Goal: Check status: Check status

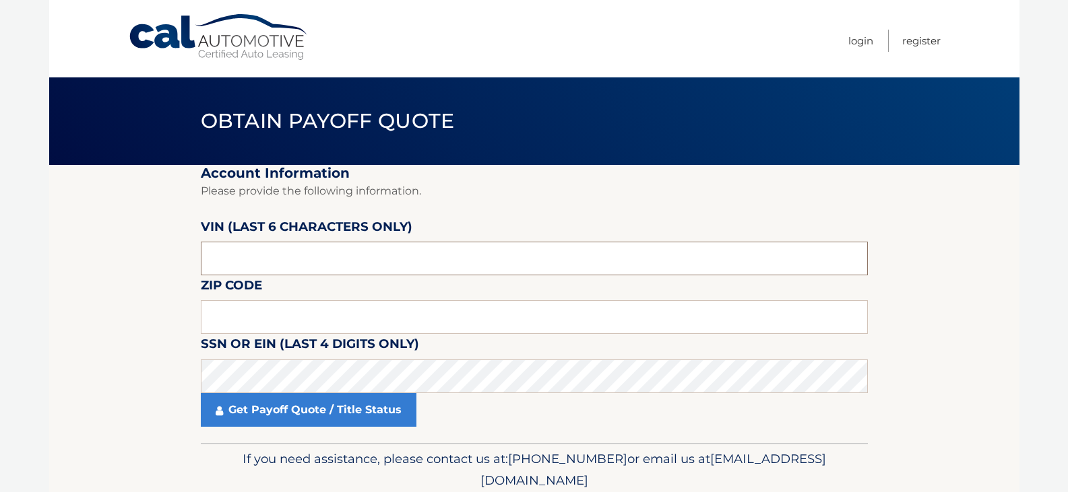
click at [264, 264] on input "text" at bounding box center [534, 259] width 667 height 34
type input "241863"
click at [244, 300] on label "Zip Code" at bounding box center [231, 288] width 61 height 25
click at [234, 310] on input "text" at bounding box center [534, 317] width 667 height 34
click at [242, 300] on label "Zip Code" at bounding box center [231, 288] width 61 height 25
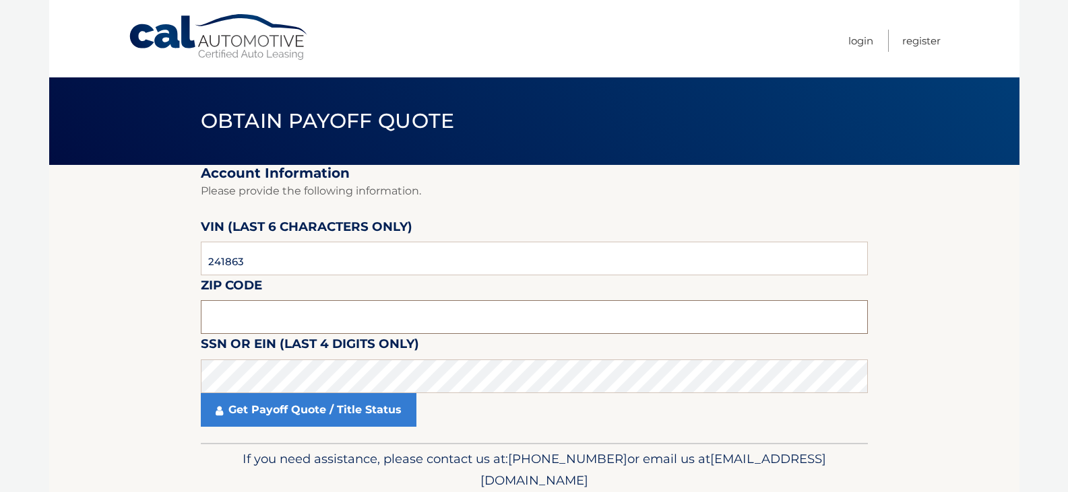
click at [232, 319] on input "text" at bounding box center [534, 317] width 667 height 34
type input "11788"
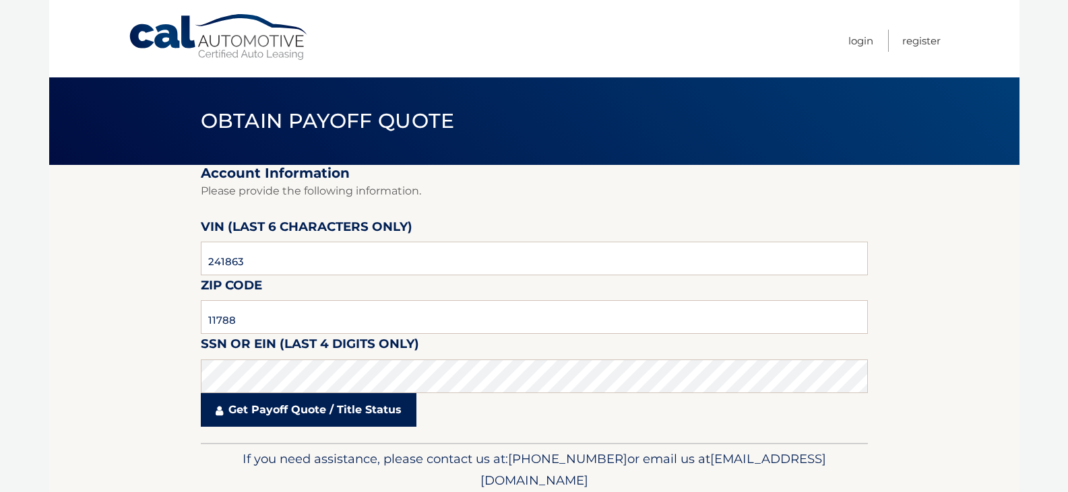
click at [269, 409] on link "Get Payoff Quote / Title Status" at bounding box center [309, 410] width 216 height 34
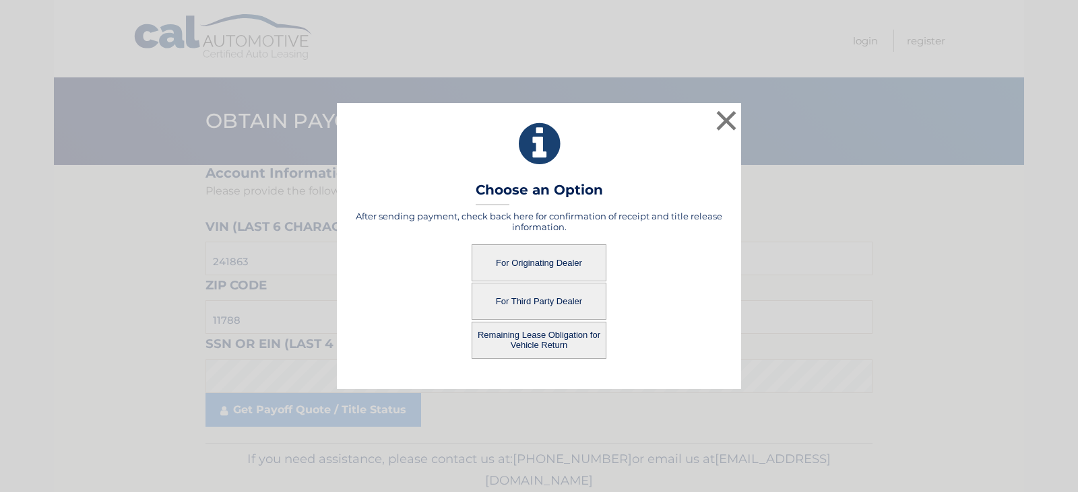
click at [527, 263] on button "For Originating Dealer" at bounding box center [539, 263] width 135 height 37
click at [500, 263] on button "For Originating Dealer" at bounding box center [539, 263] width 135 height 37
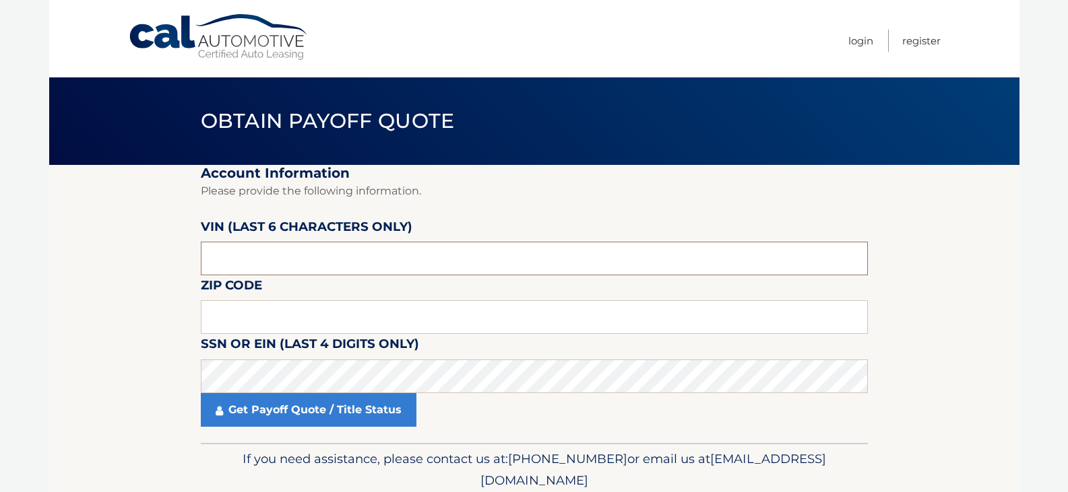
click at [331, 255] on input "text" at bounding box center [534, 259] width 667 height 34
click at [228, 325] on input "text" at bounding box center [534, 317] width 667 height 34
type input "11788"
click at [233, 249] on input "text" at bounding box center [534, 259] width 667 height 34
click at [234, 265] on input "text" at bounding box center [534, 259] width 667 height 34
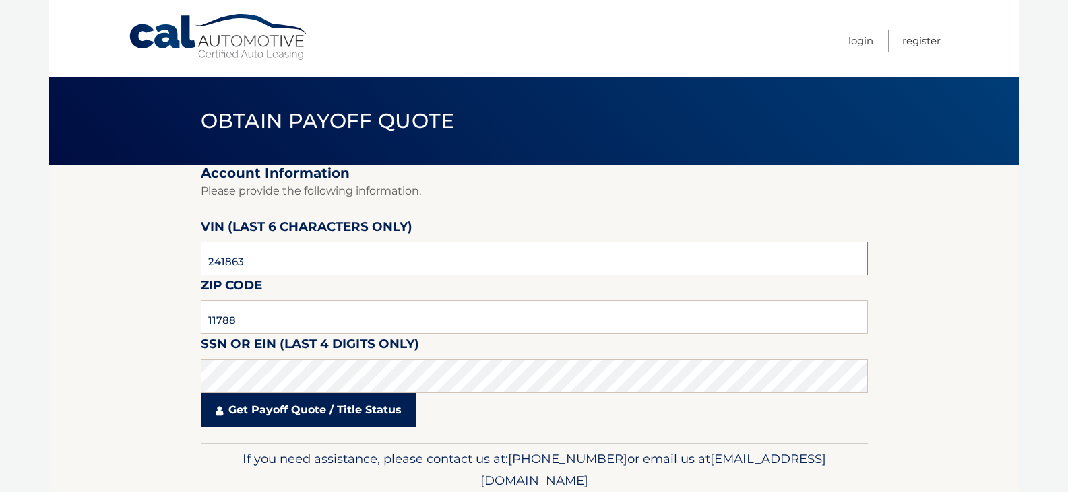
type input "241863"
click at [294, 414] on link "Get Payoff Quote / Title Status" at bounding box center [309, 410] width 216 height 34
click at [309, 406] on link "Get Payoff Quote / Title Status" at bounding box center [309, 410] width 216 height 34
click at [338, 403] on link "Get Payoff Quote / Title Status" at bounding box center [309, 410] width 216 height 34
click at [313, 410] on link "Get Payoff Quote / Title Status" at bounding box center [309, 410] width 216 height 34
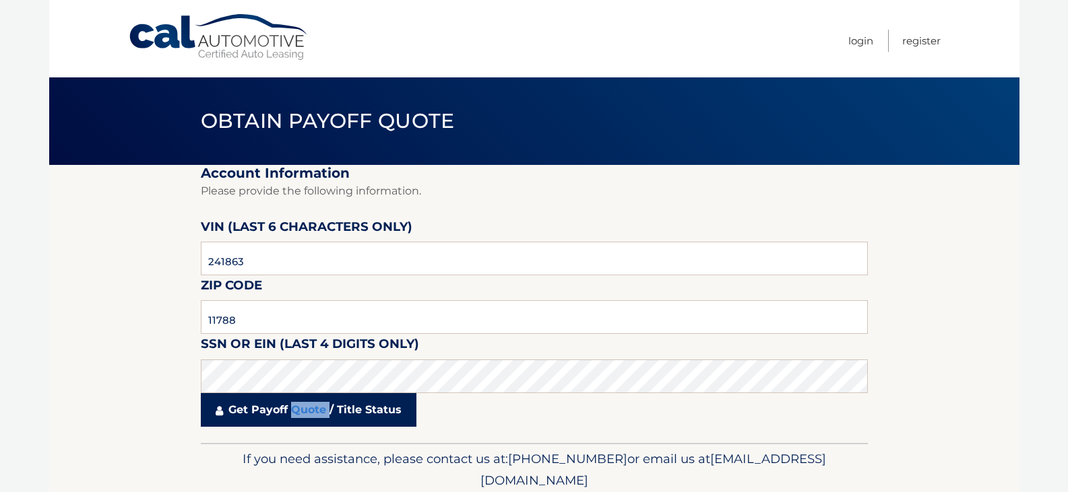
click at [313, 410] on link "Get Payoff Quote / Title Status" at bounding box center [309, 410] width 216 height 34
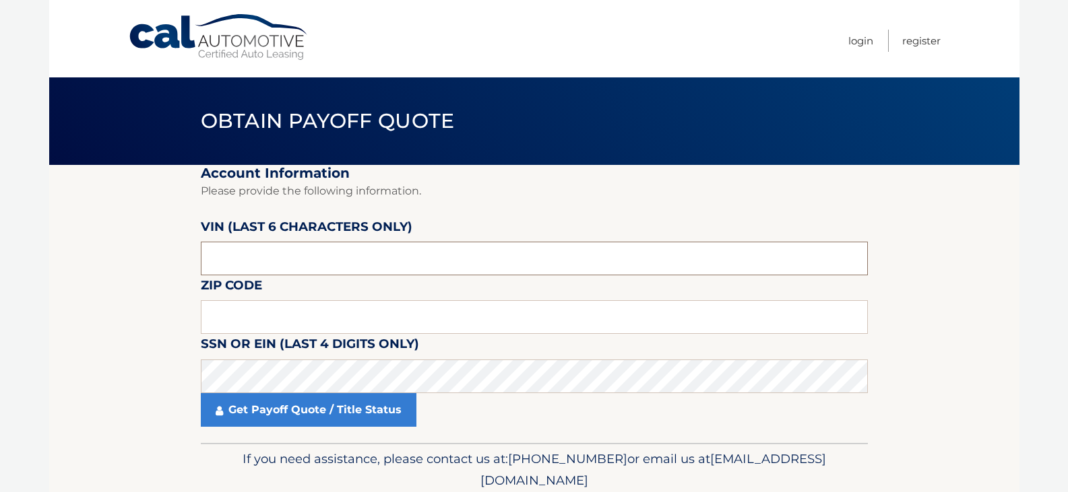
click at [282, 273] on input "text" at bounding box center [534, 259] width 667 height 34
type input "241863"
click at [266, 312] on input "text" at bounding box center [534, 317] width 667 height 34
click at [315, 318] on input "text" at bounding box center [534, 317] width 667 height 34
type input "11788"
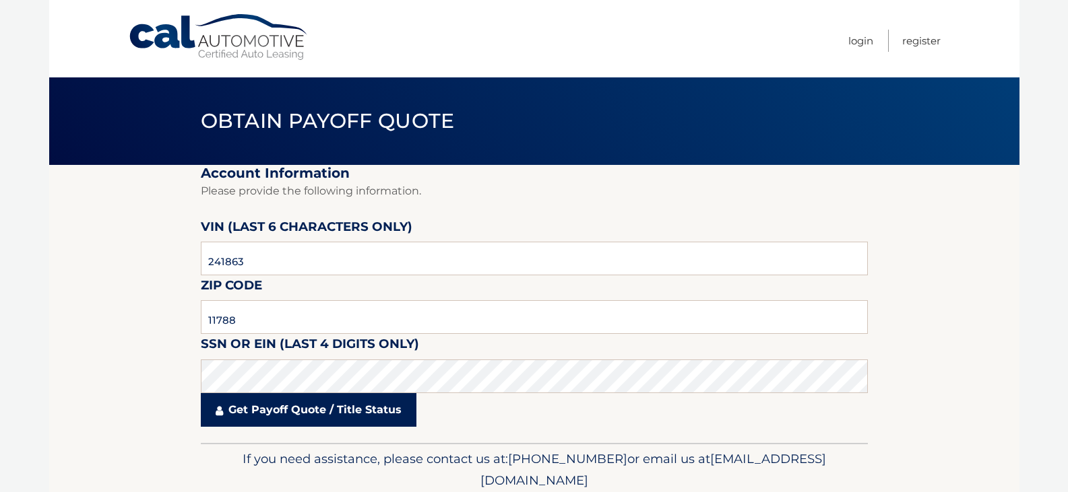
click at [291, 401] on link "Get Payoff Quote / Title Status" at bounding box center [309, 410] width 216 height 34
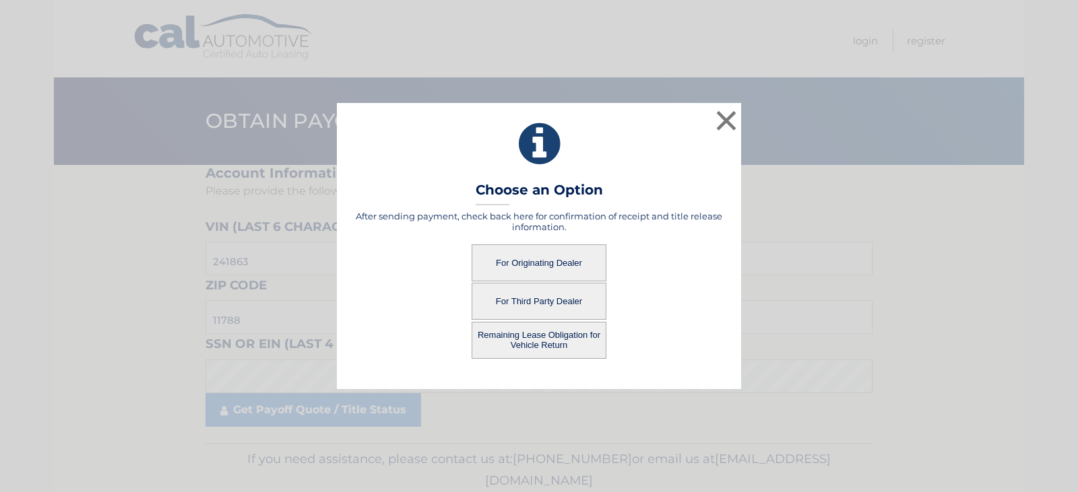
click at [507, 257] on button "For Originating Dealer" at bounding box center [539, 263] width 135 height 37
click at [505, 257] on button "For Originating Dealer" at bounding box center [539, 263] width 135 height 37
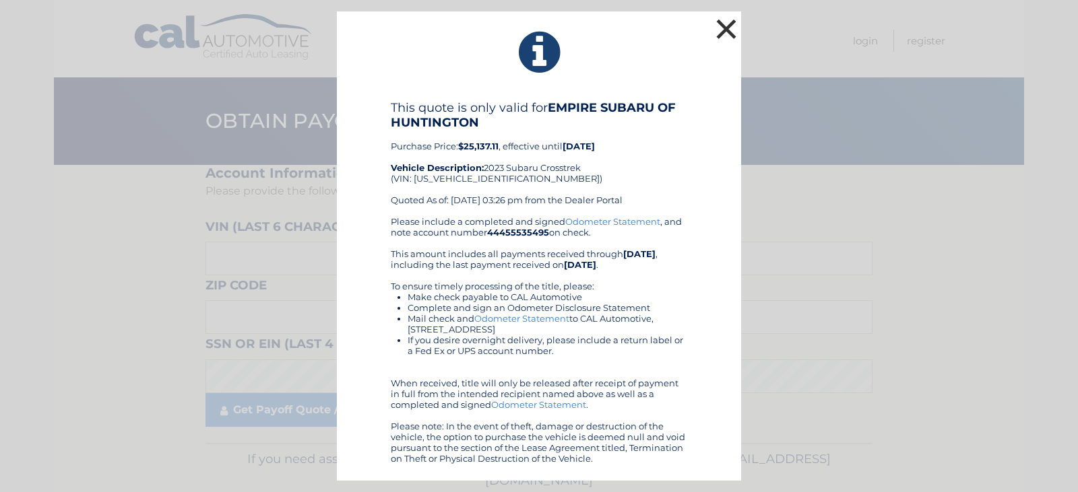
click at [730, 34] on button "×" at bounding box center [726, 28] width 27 height 27
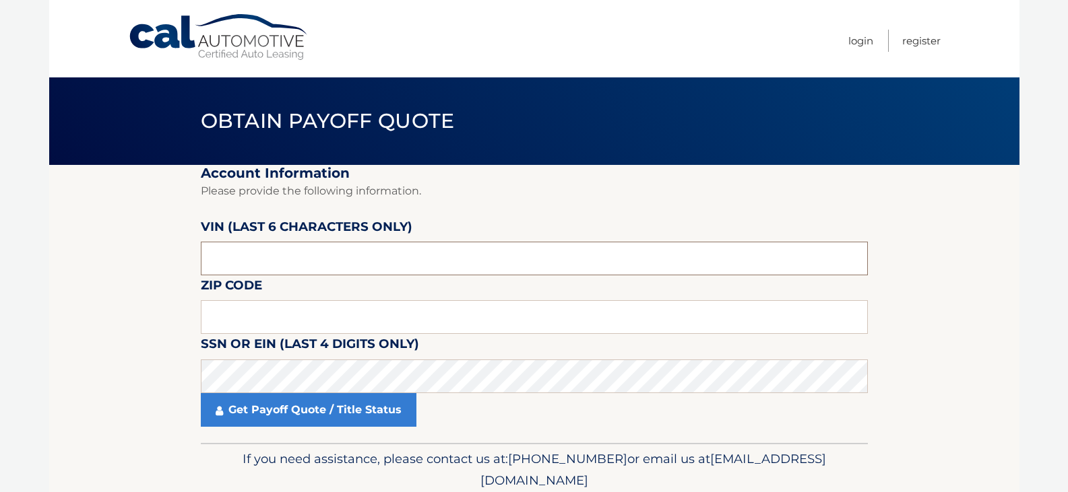
click at [274, 258] on input "text" at bounding box center [534, 259] width 667 height 34
drag, startPoint x: 193, startPoint y: 253, endPoint x: 200, endPoint y: 255, distance: 7.9
click at [195, 253] on section "Account Information Please provide the following information. VIN (last 6 chara…" at bounding box center [534, 304] width 970 height 278
click at [218, 261] on input "text" at bounding box center [534, 259] width 667 height 34
type input "241863"
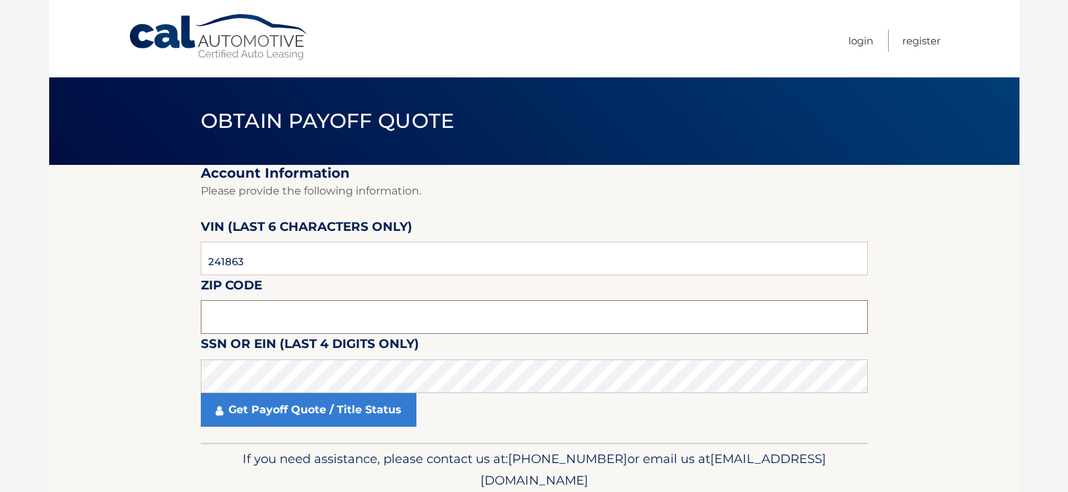
click at [242, 328] on input "text" at bounding box center [534, 317] width 667 height 34
click at [325, 315] on input "text" at bounding box center [534, 317] width 667 height 34
type input "11788"
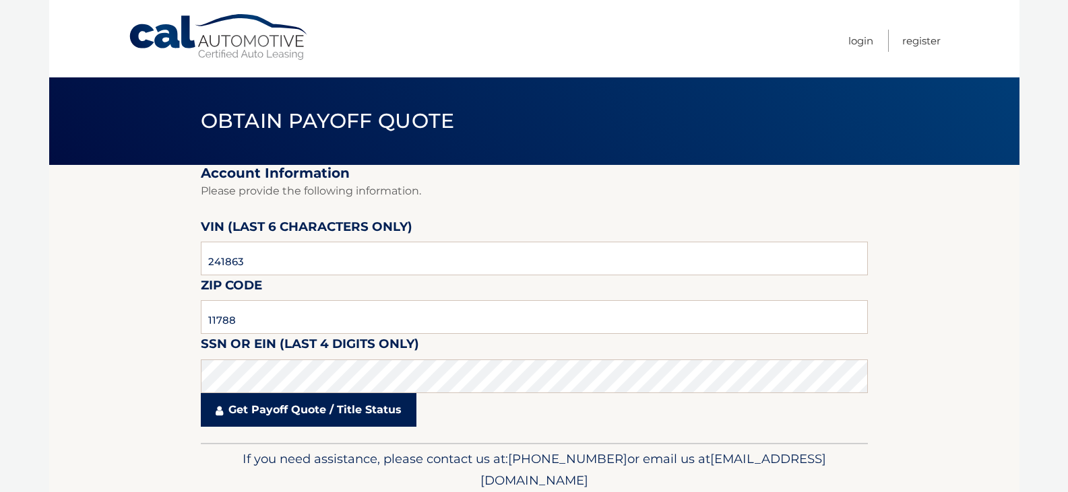
click at [283, 414] on link "Get Payoff Quote / Title Status" at bounding box center [309, 410] width 216 height 34
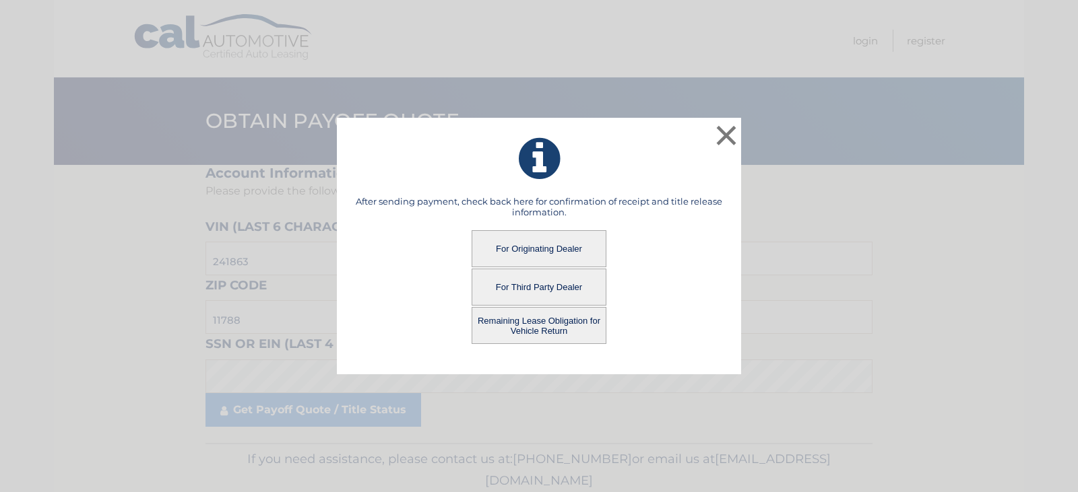
click at [503, 332] on button "Remaining Lease Obligation for Vehicle Return" at bounding box center [539, 325] width 135 height 37
click at [501, 326] on button "Remaining Lease Obligation for Vehicle Return" at bounding box center [539, 325] width 135 height 37
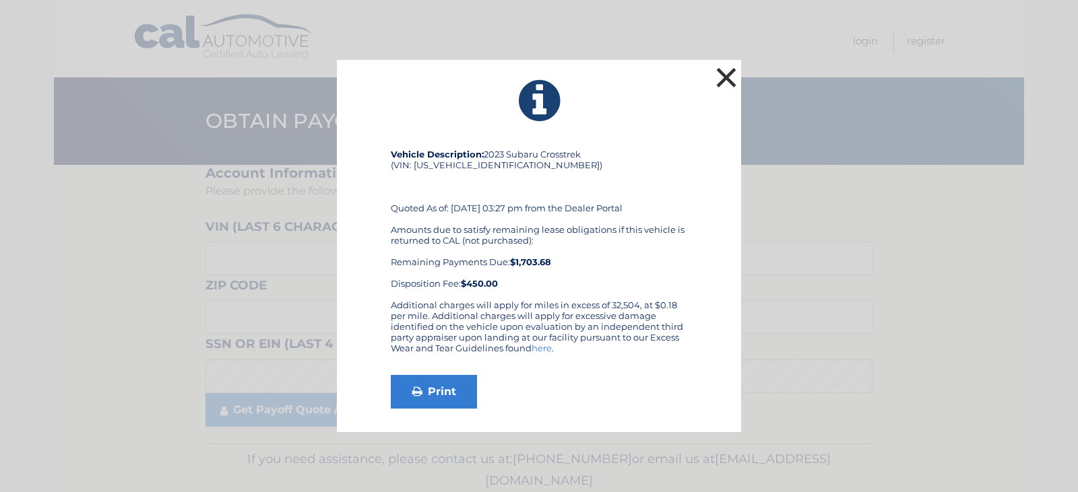
click at [730, 84] on button "×" at bounding box center [726, 77] width 27 height 27
